Goal: Task Accomplishment & Management: Manage account settings

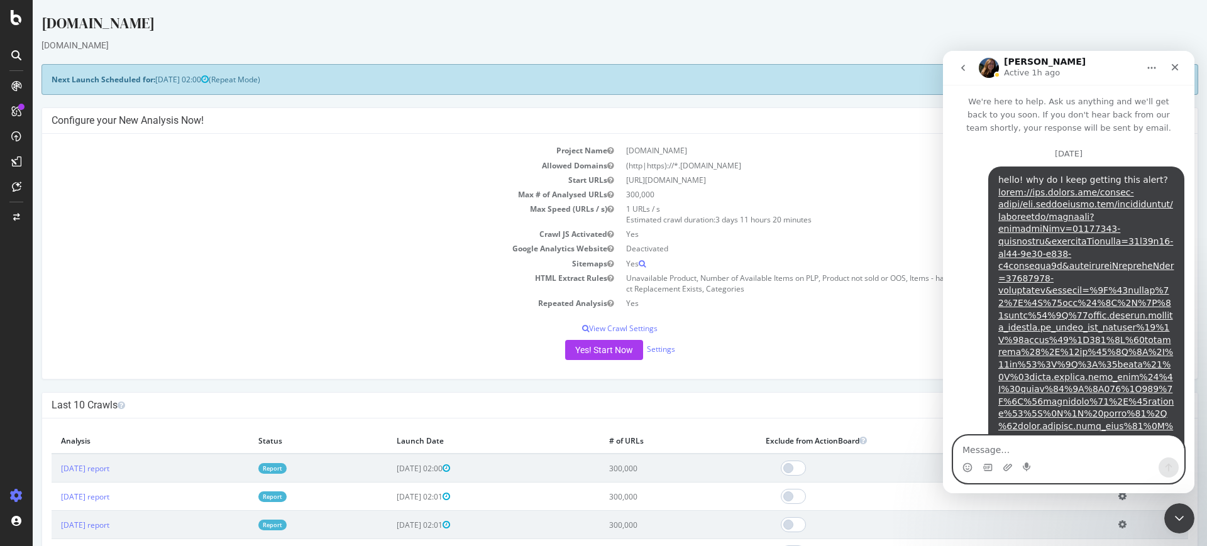
scroll to position [2, 0]
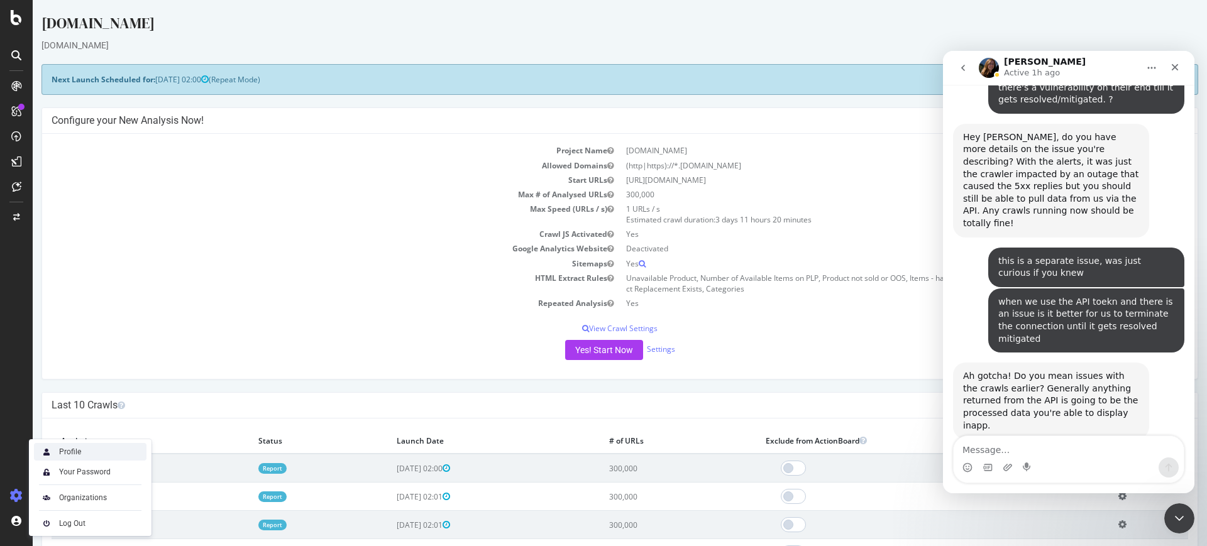
click at [85, 455] on div "Profile" at bounding box center [90, 452] width 113 height 18
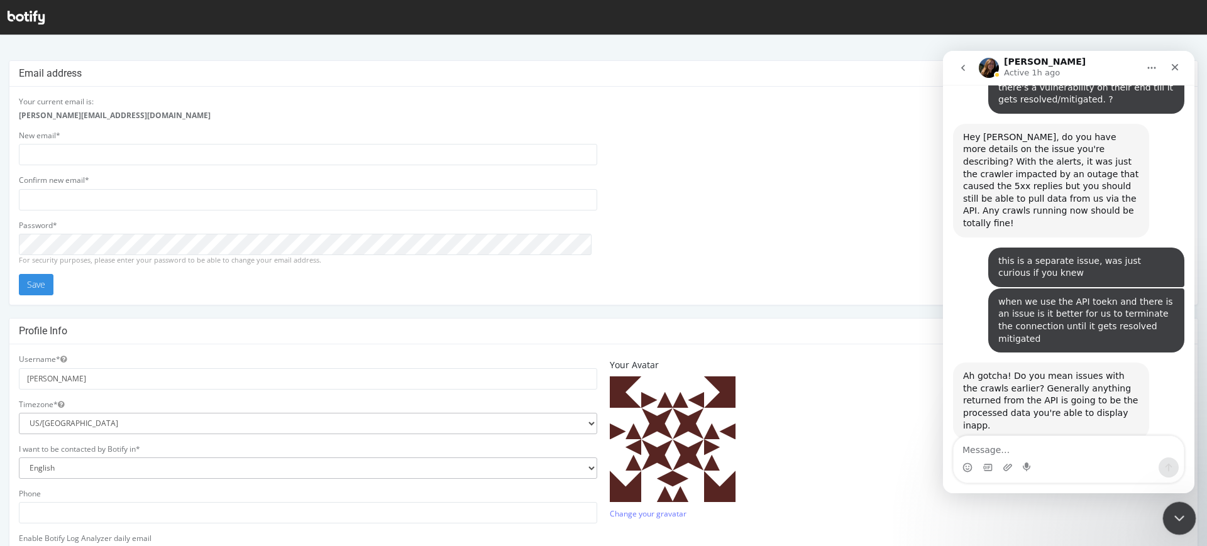
click at [1183, 515] on icon "Close Intercom Messenger" at bounding box center [1177, 516] width 15 height 15
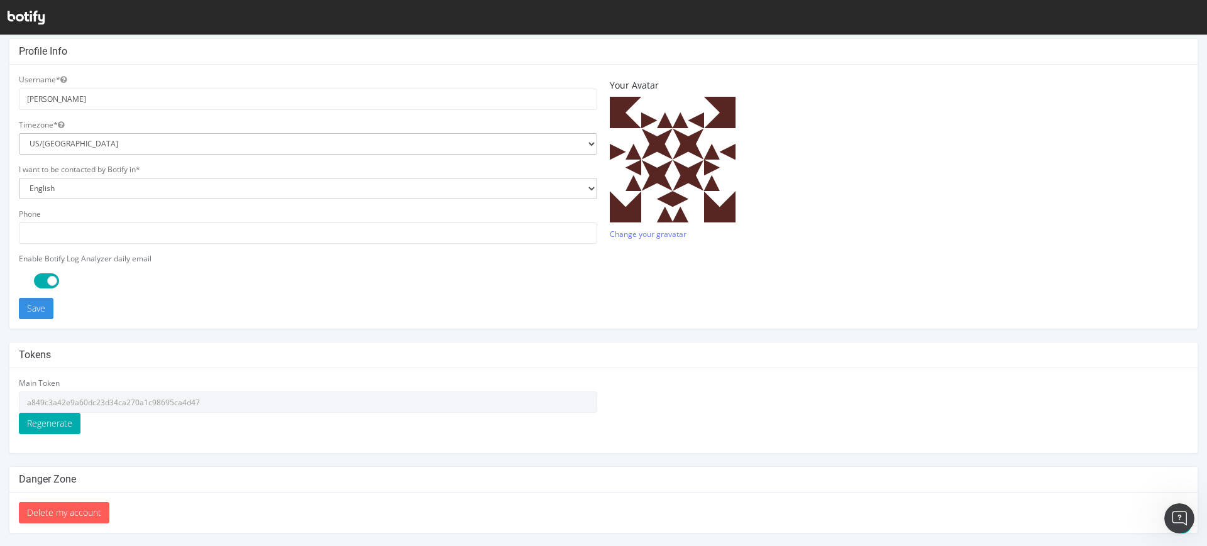
scroll to position [1925, 0]
type input "alejandrar@supplyhouse.com"
click at [94, 411] on input "a849c3a42e9a60dc23d34ca270a1c98695ca4d47" at bounding box center [308, 402] width 578 height 21
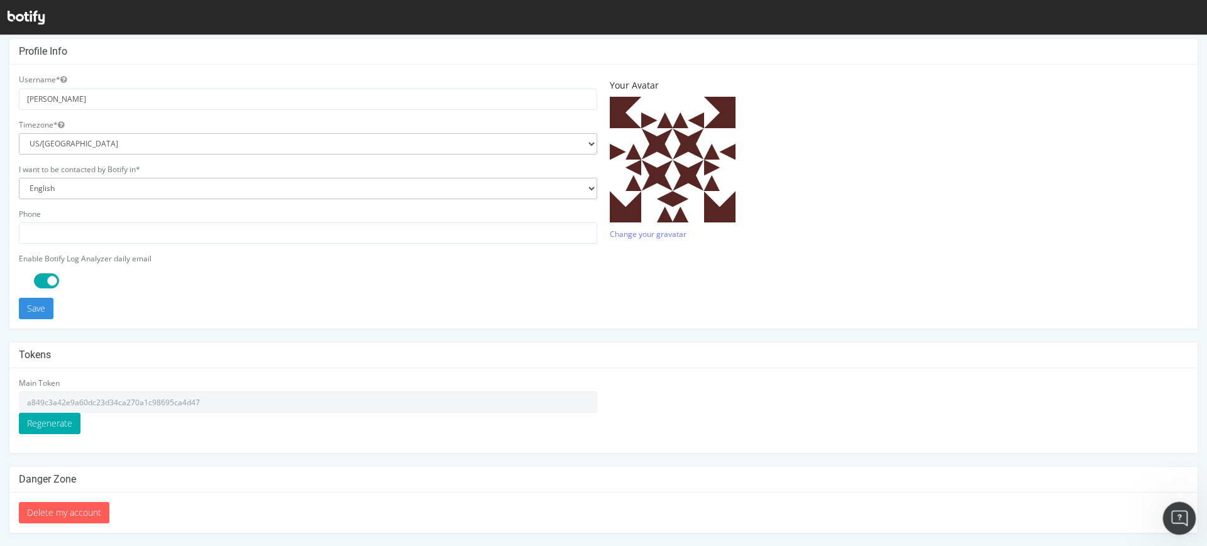
click at [1162, 529] on div "Open Intercom Messenger" at bounding box center [1177, 517] width 30 height 30
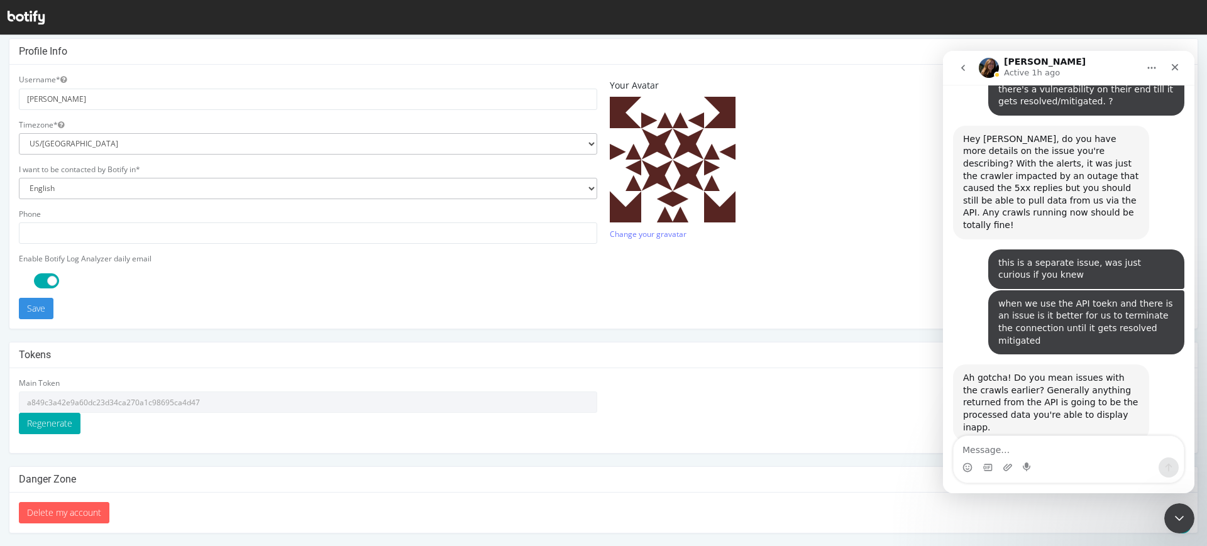
click at [1054, 453] on textarea "Message…" at bounding box center [1069, 446] width 230 height 21
click at [1047, 526] on link "https://app.botify.com/supply-house/www.supplyhouse.com" at bounding box center [1049, 531] width 172 height 10
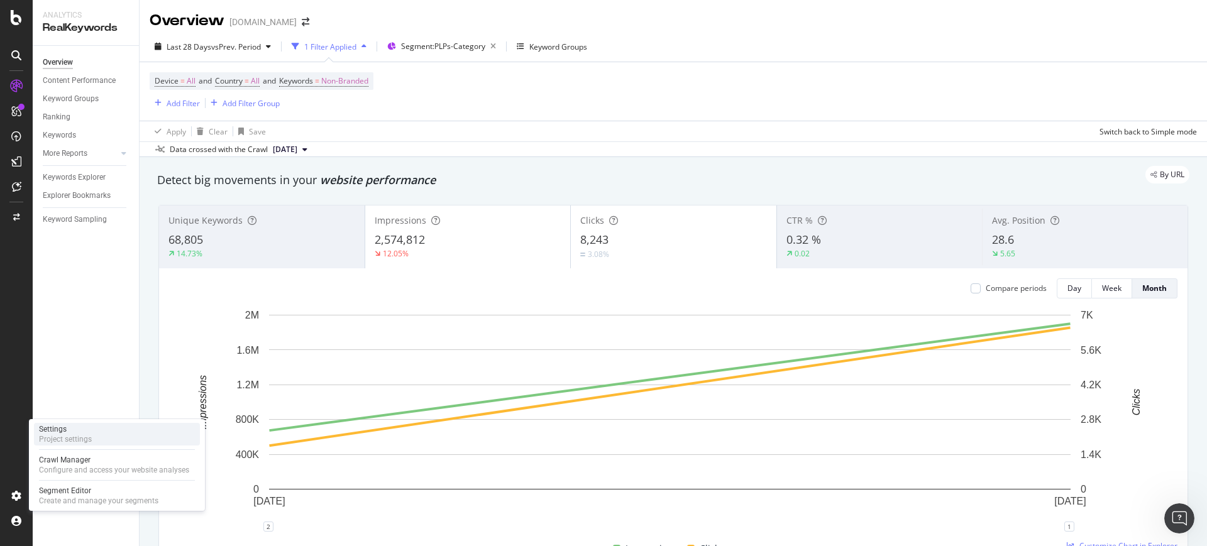
click at [80, 443] on div "Project settings" at bounding box center [65, 439] width 53 height 10
